Goal: Navigation & Orientation: Find specific page/section

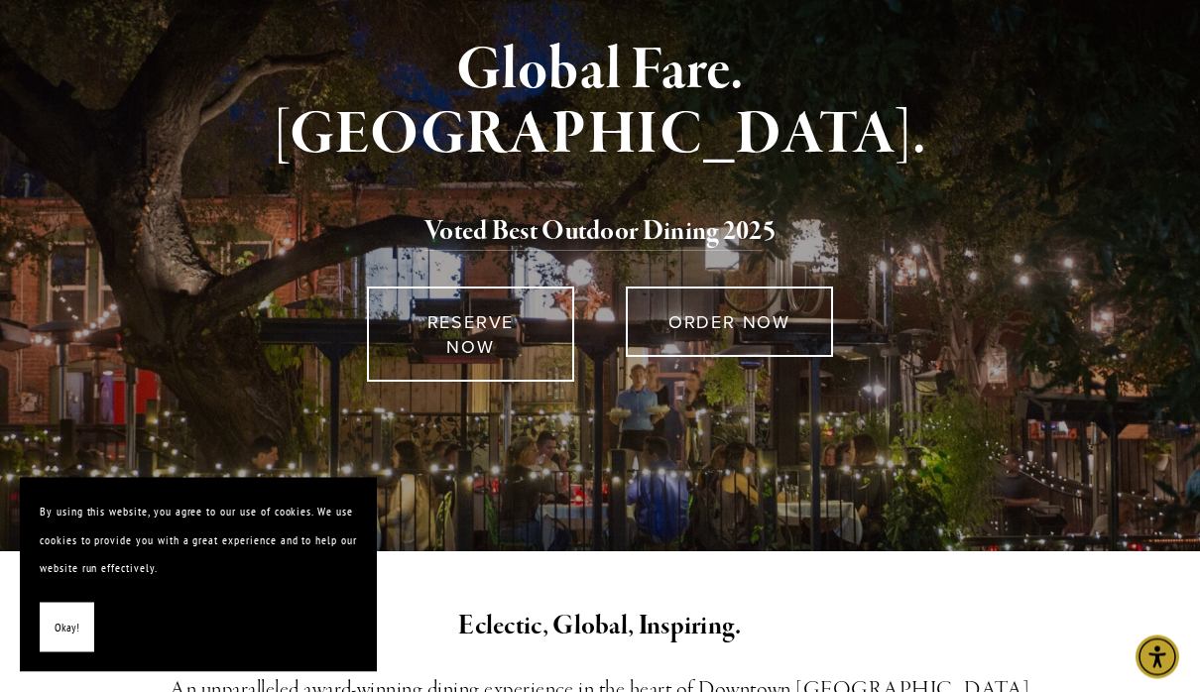
scroll to position [189, 0]
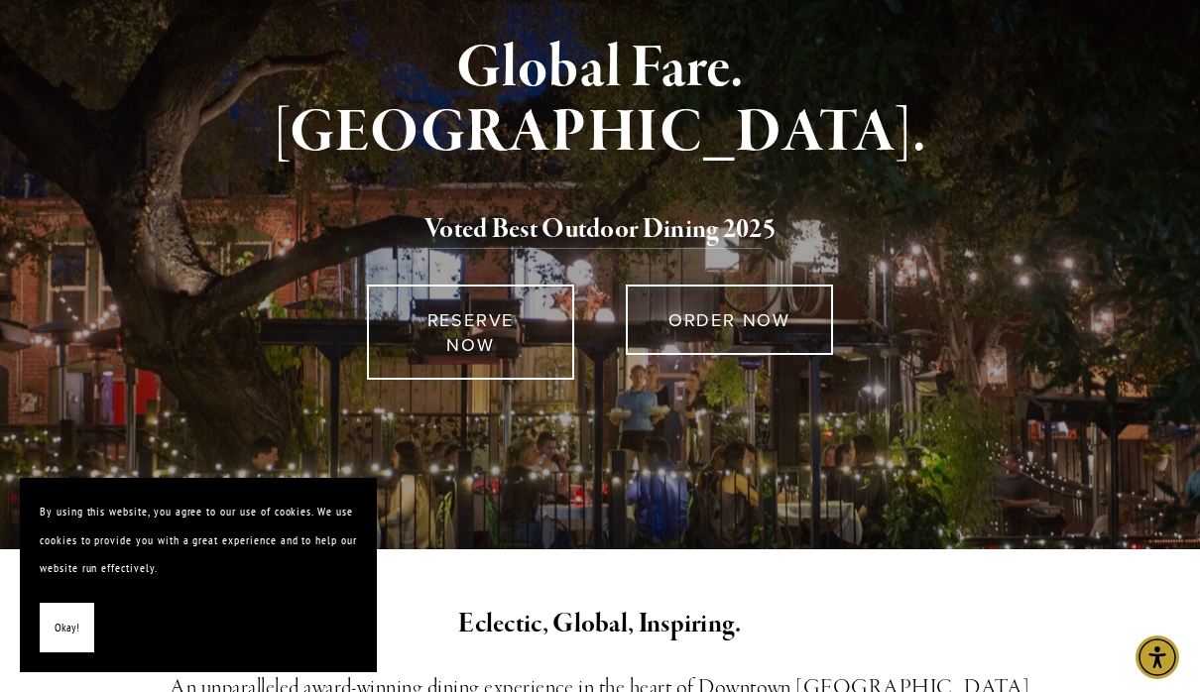
click at [72, 643] on span "Okay!" at bounding box center [67, 628] width 25 height 29
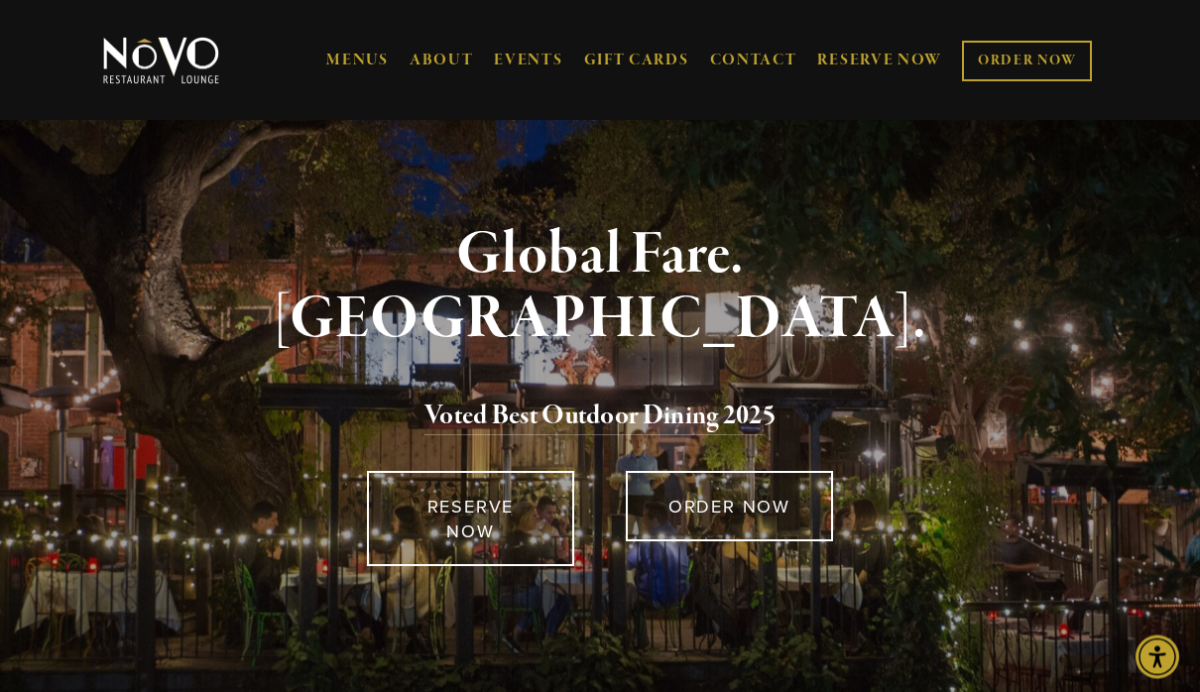
scroll to position [0, 0]
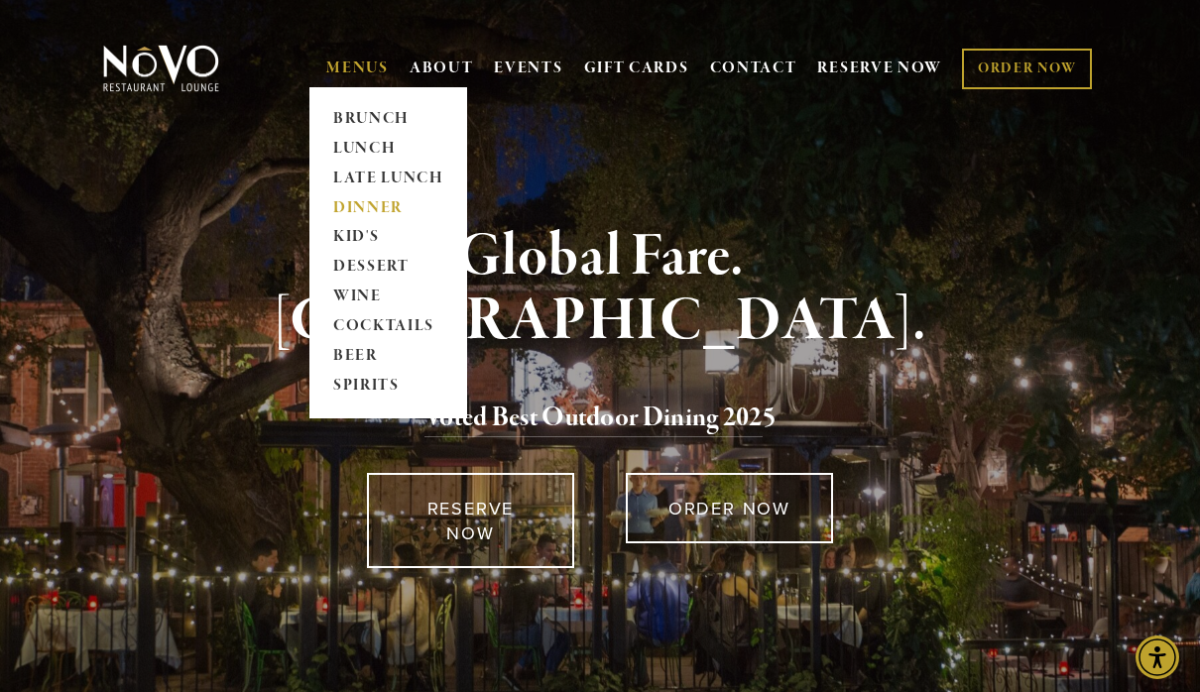
click at [381, 205] on link "DINNER" at bounding box center [388, 208] width 124 height 30
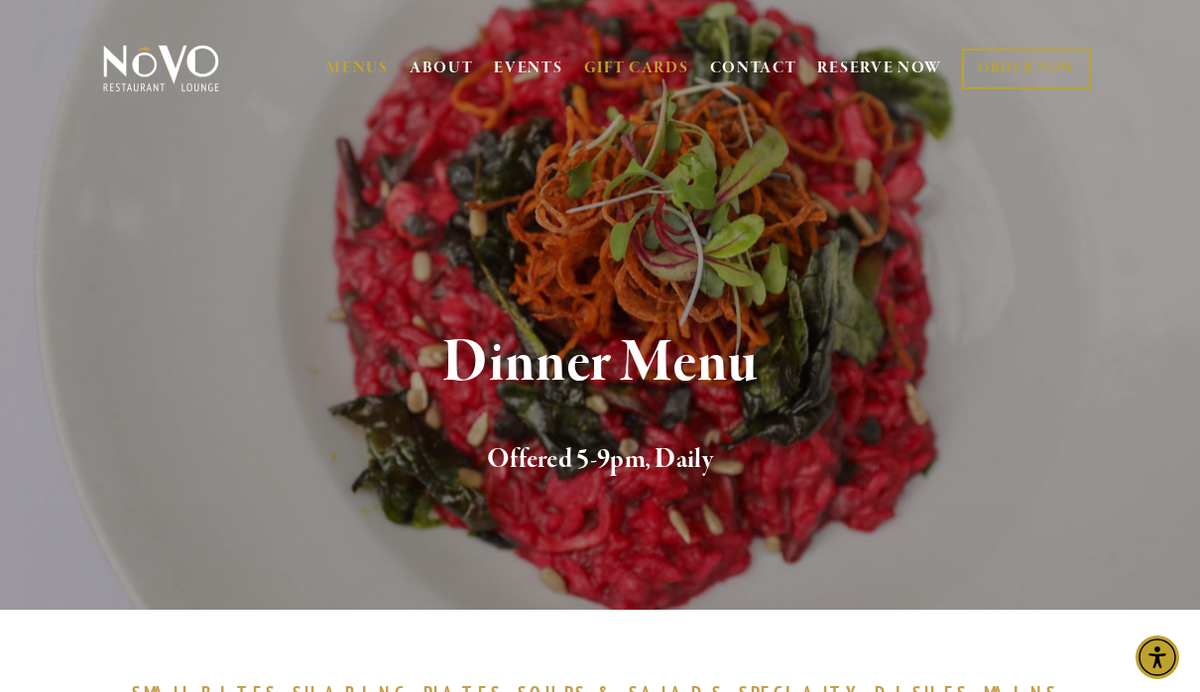
click at [655, 56] on link "GIFT CARDS" at bounding box center [636, 69] width 105 height 38
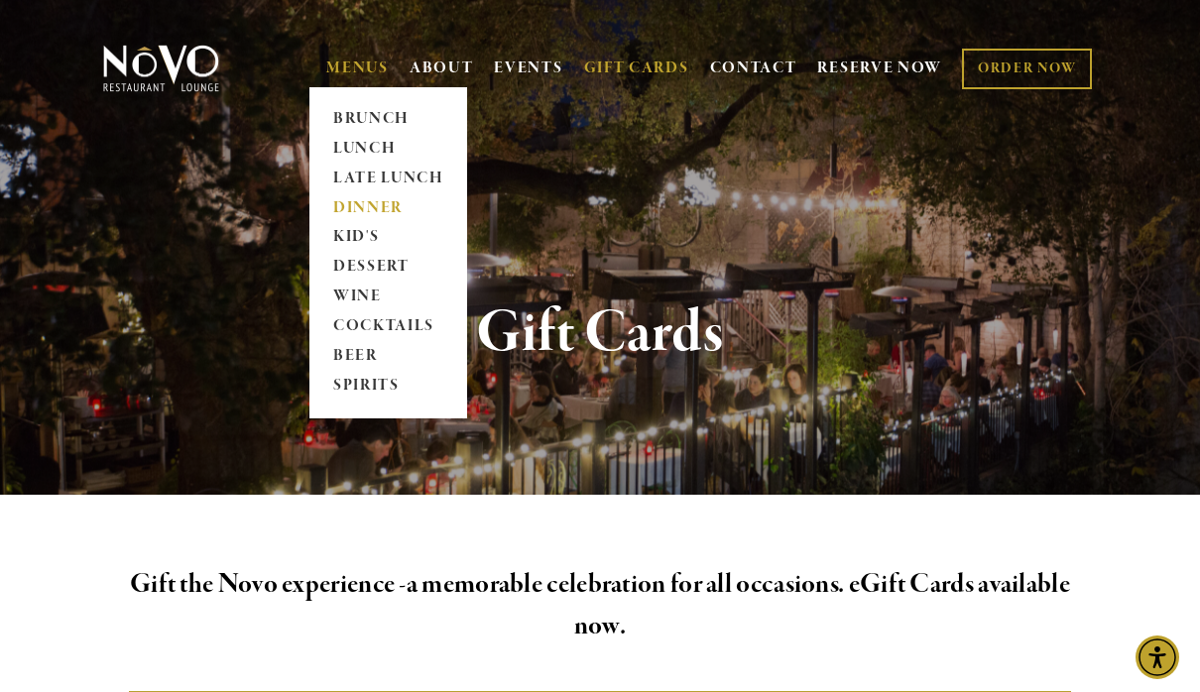
click at [370, 205] on link "DINNER" at bounding box center [388, 208] width 124 height 30
